Goal: Information Seeking & Learning: Find specific page/section

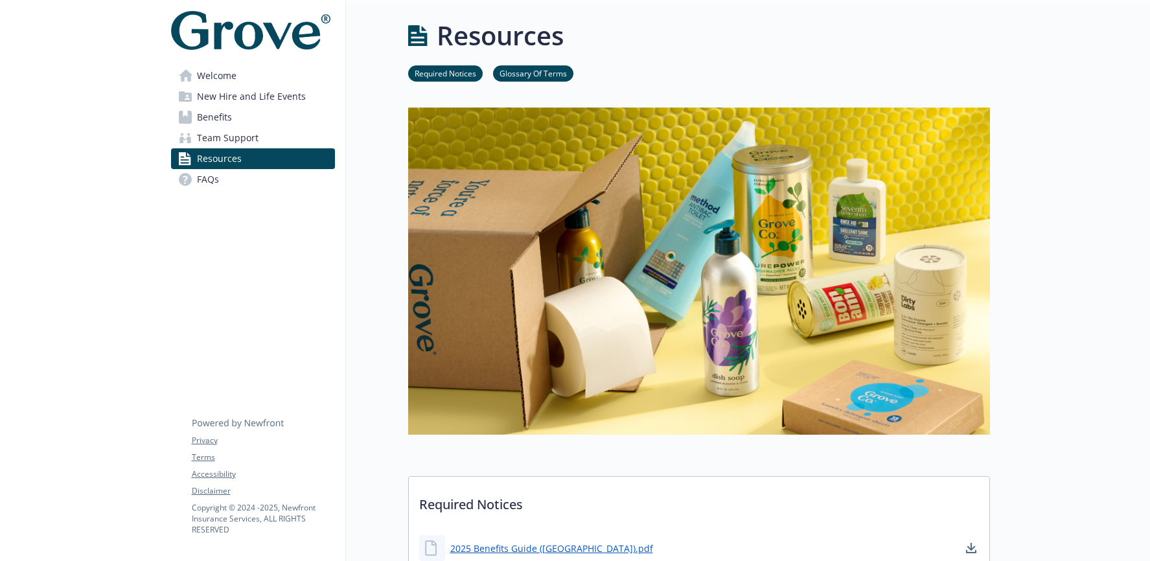
scroll to position [983, 0]
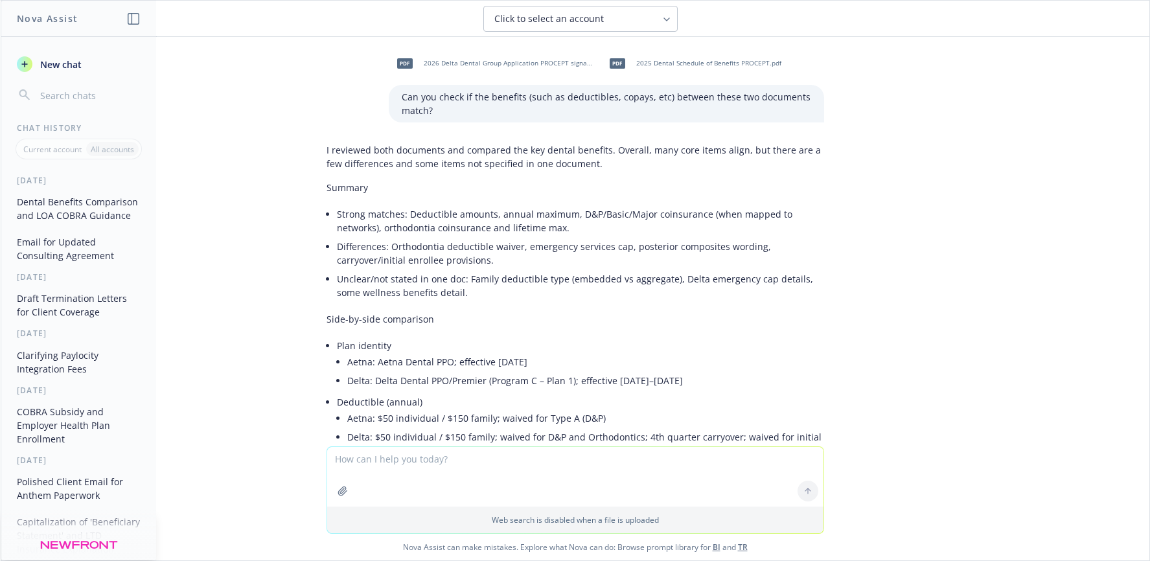
scroll to position [1789, 0]
